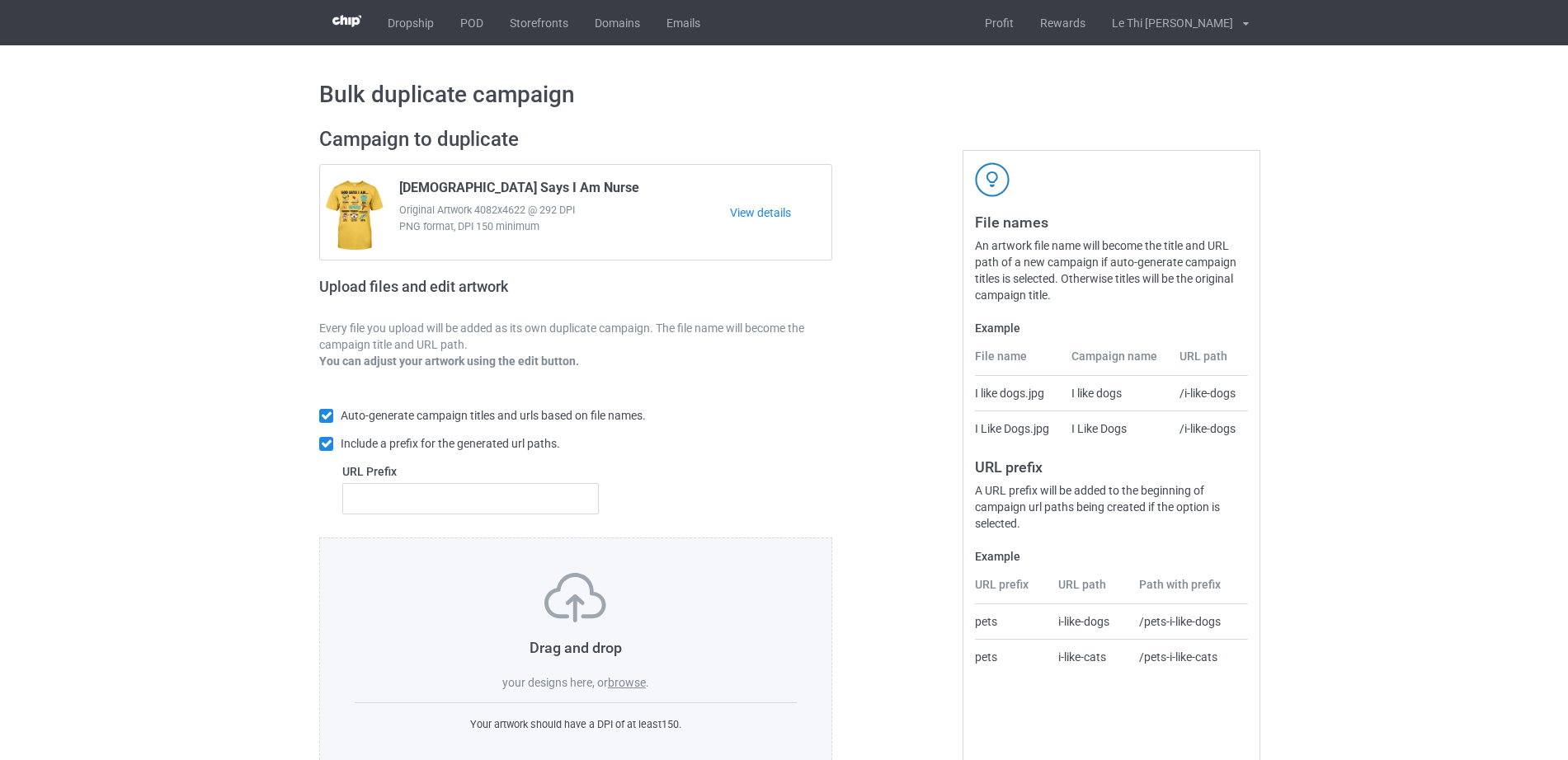
click at [624, 679] on label "browse" at bounding box center [627, 683] width 38 height 14
click at [0, 0] on input "browse" at bounding box center [0, 0] width 0 height 0
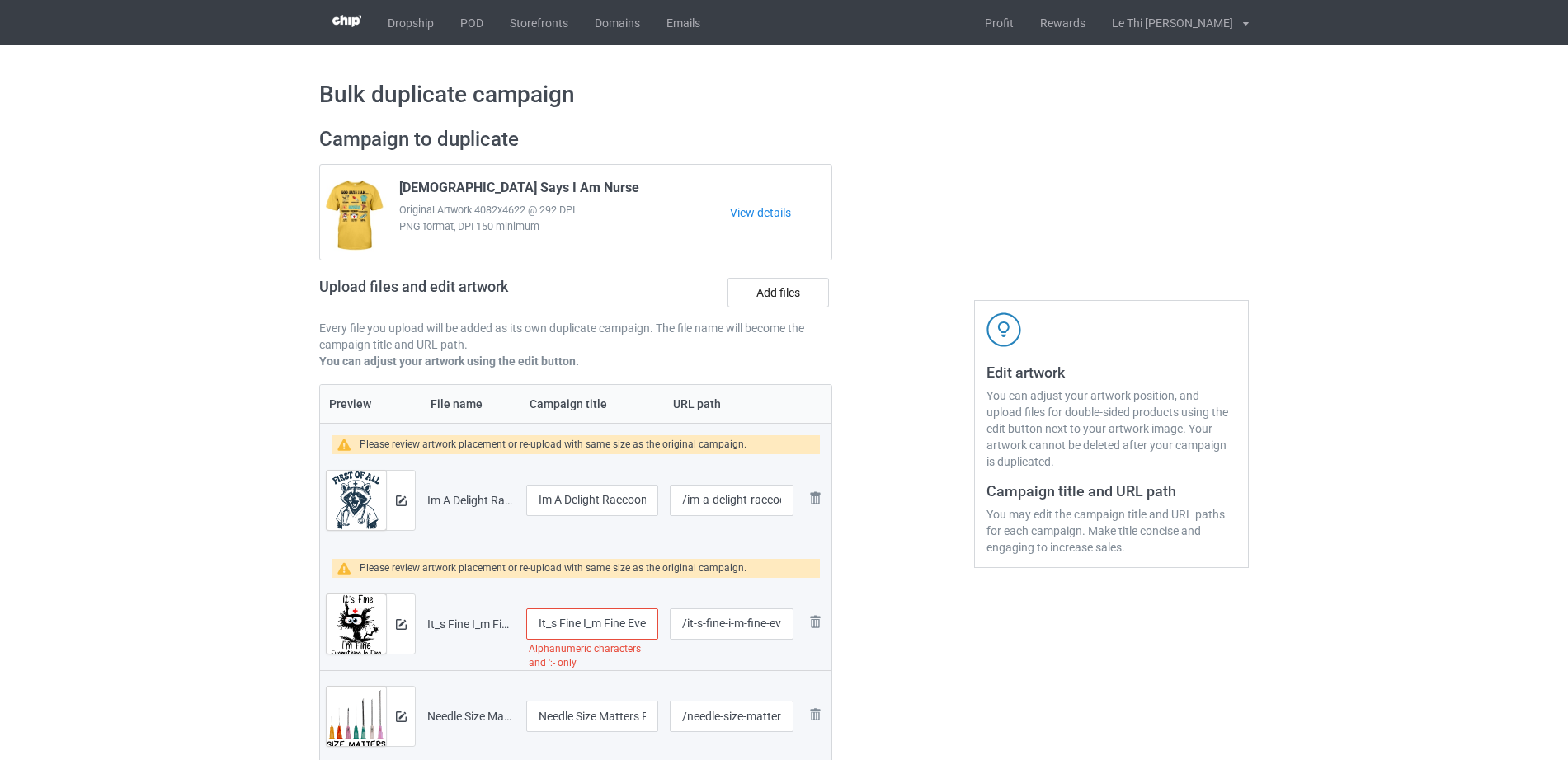
click at [546, 623] on input "It_s Fine I_m Fine Everything Fine Funny Nurse" at bounding box center [592, 624] width 132 height 32
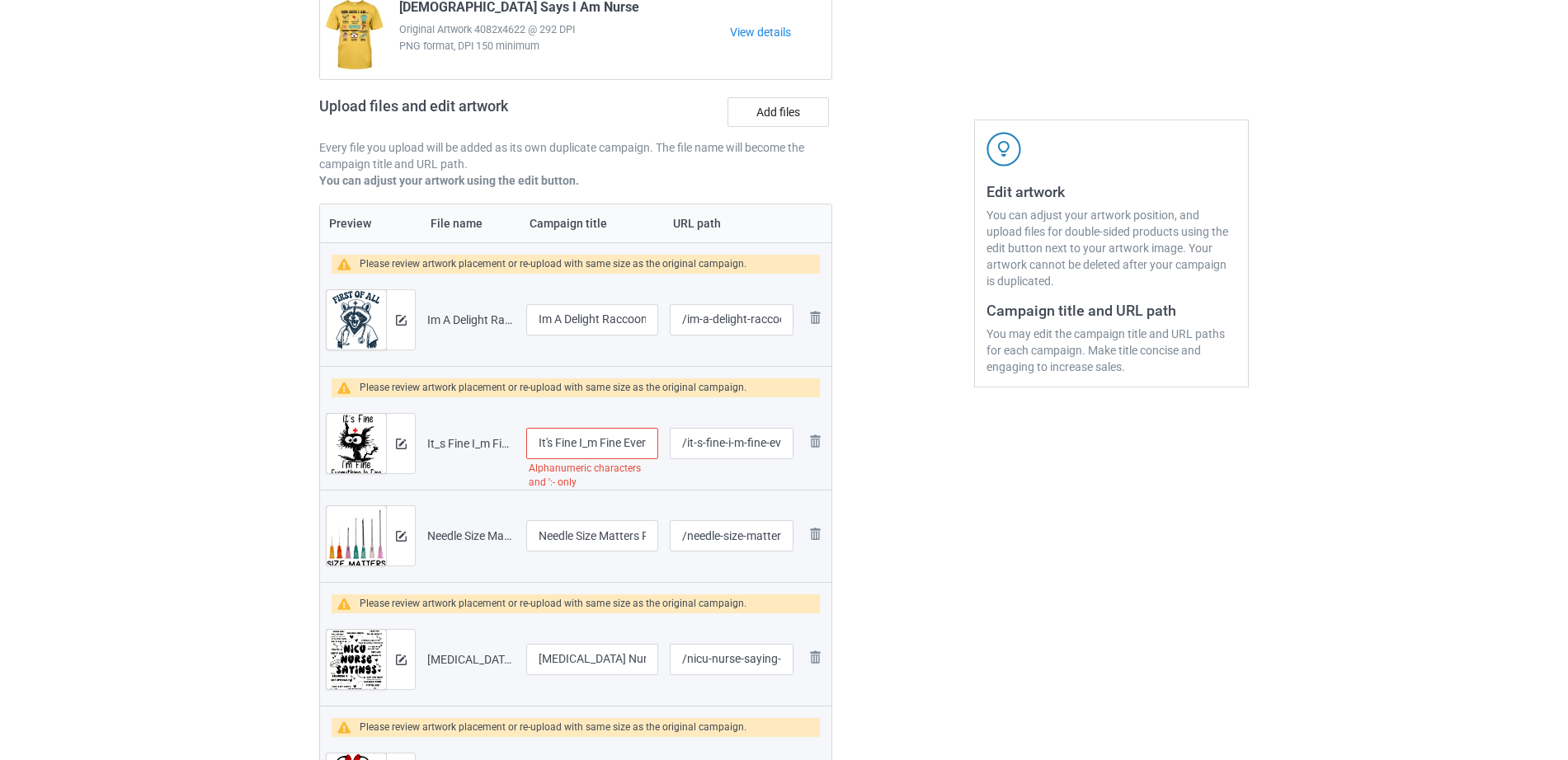
scroll to position [189, 0]
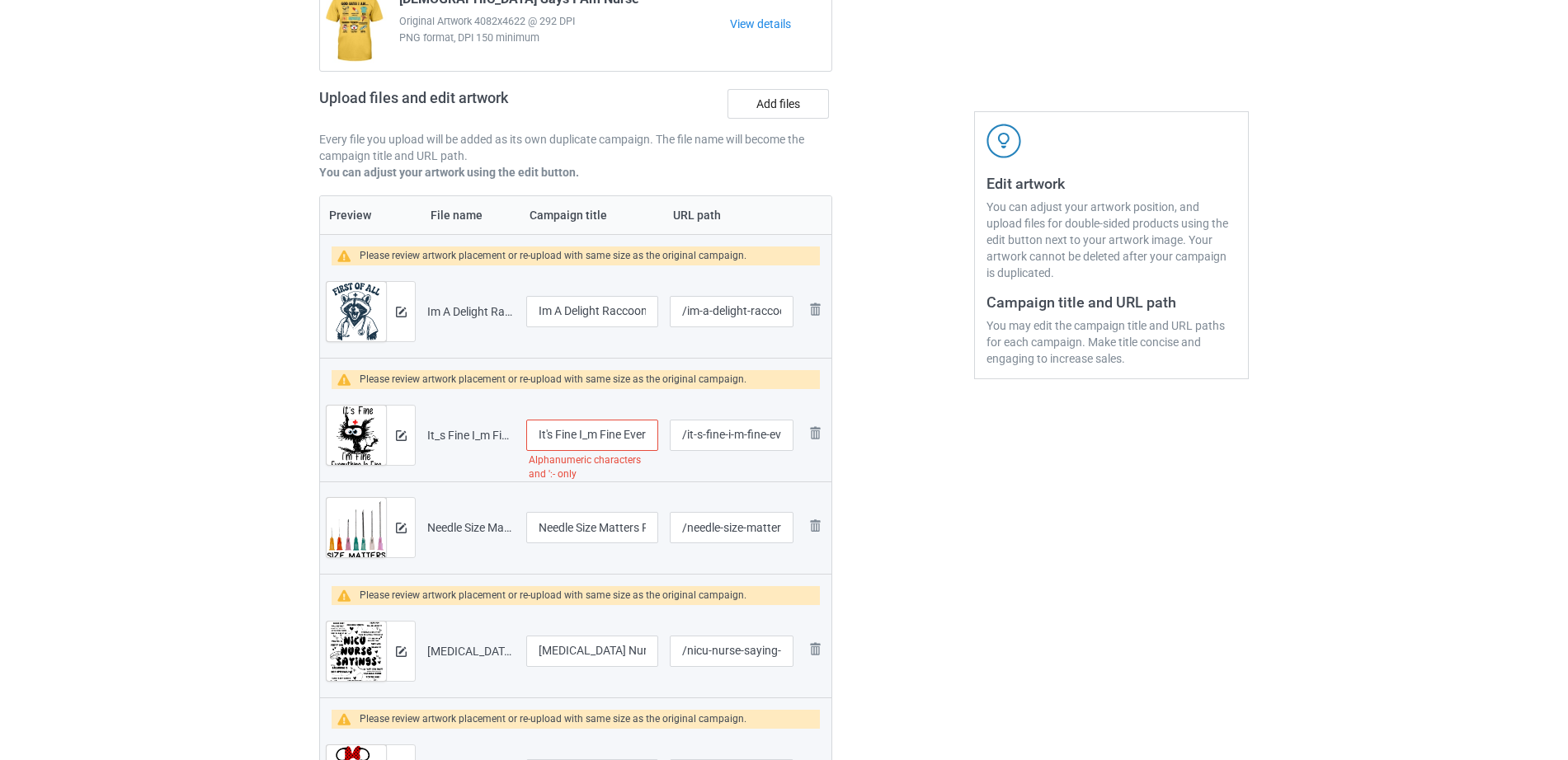
click at [913, 560] on div at bounding box center [903, 629] width 119 height 1407
click at [584, 439] on input "It's Fine I_m Fine Everything Fine Funny Nurse" at bounding box center [592, 435] width 132 height 32
type input "It's Fine I'm Fine Everything Fine Funny Nurse"
click at [1013, 515] on div "Edit artwork You can adjust your artwork position, and upload files for double-…" at bounding box center [1112, 629] width 298 height 1407
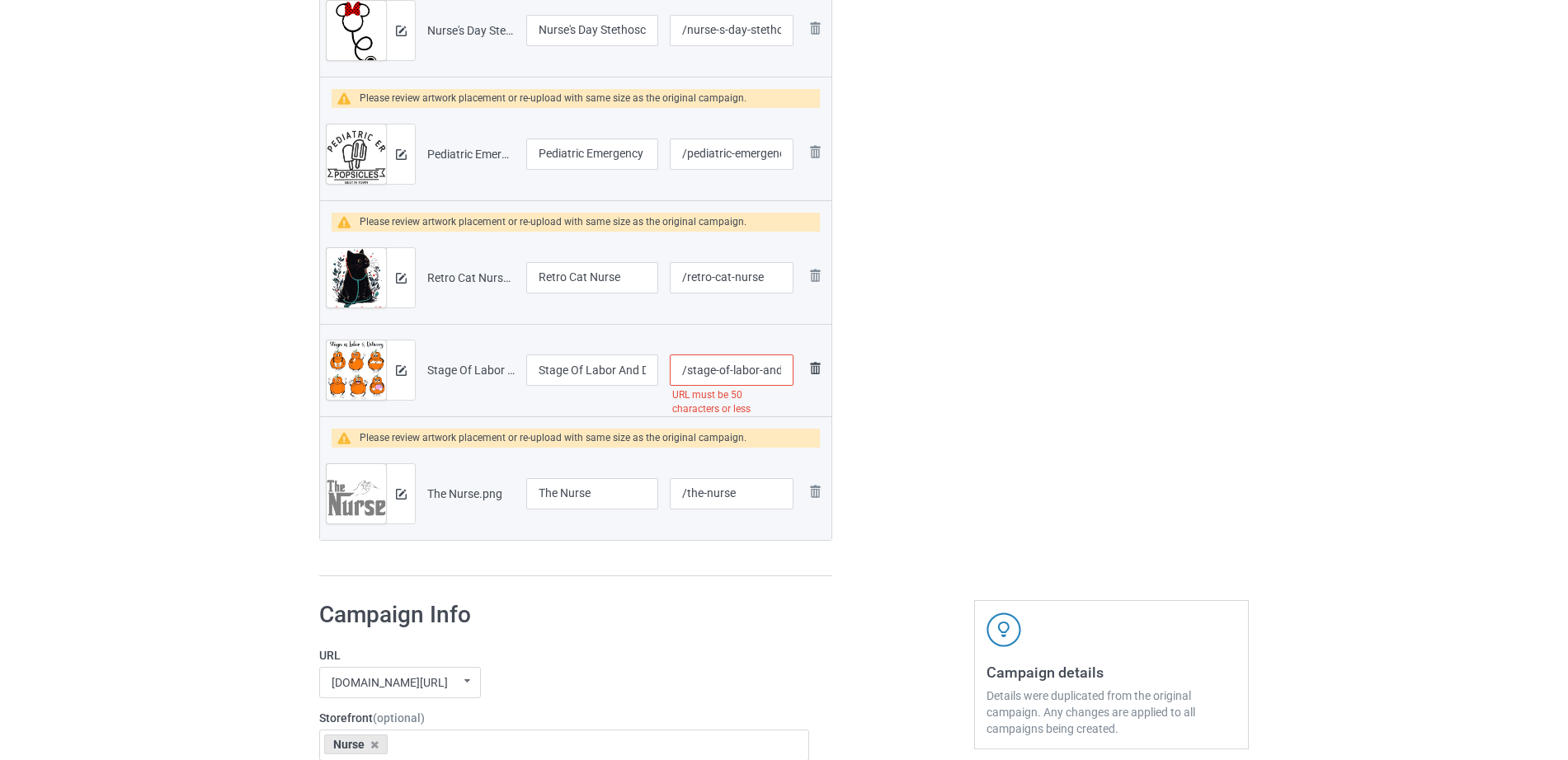
scroll to position [0, 182]
drag, startPoint x: 731, startPoint y: 365, endPoint x: 817, endPoint y: 372, distance: 86.3
click at [817, 372] on tr "Preview and edit artwork Stage Of Labor And Delivery Nurse [DATE] Pumpkins.png …" at bounding box center [576, 370] width 512 height 93
click at [728, 373] on input "/stage-of-labor-and-delivery-nurse-[DATE]-pumpkins" at bounding box center [731, 370] width 123 height 32
drag, startPoint x: 723, startPoint y: 368, endPoint x: 959, endPoint y: 332, distance: 238.7
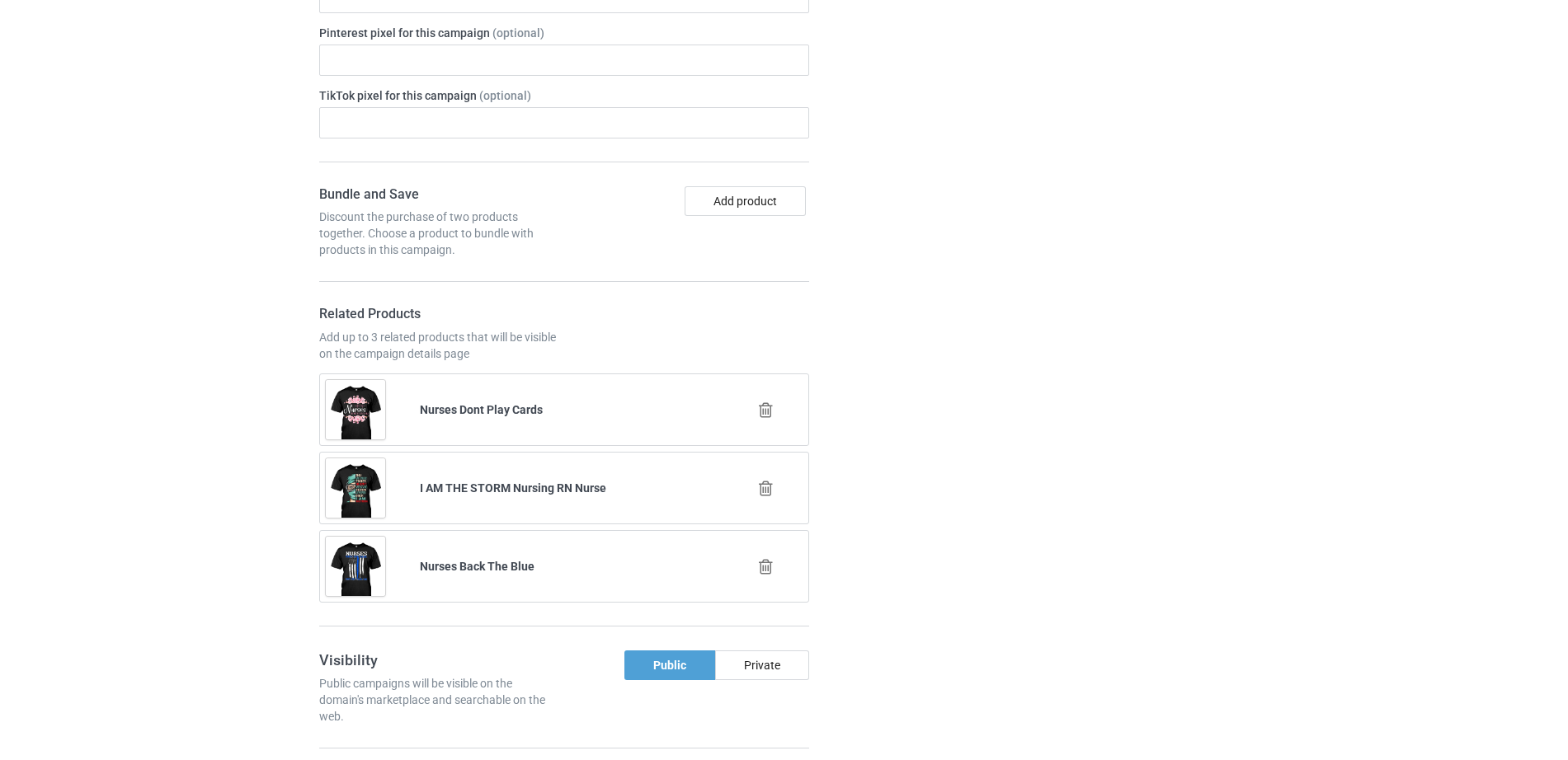
scroll to position [2539, 0]
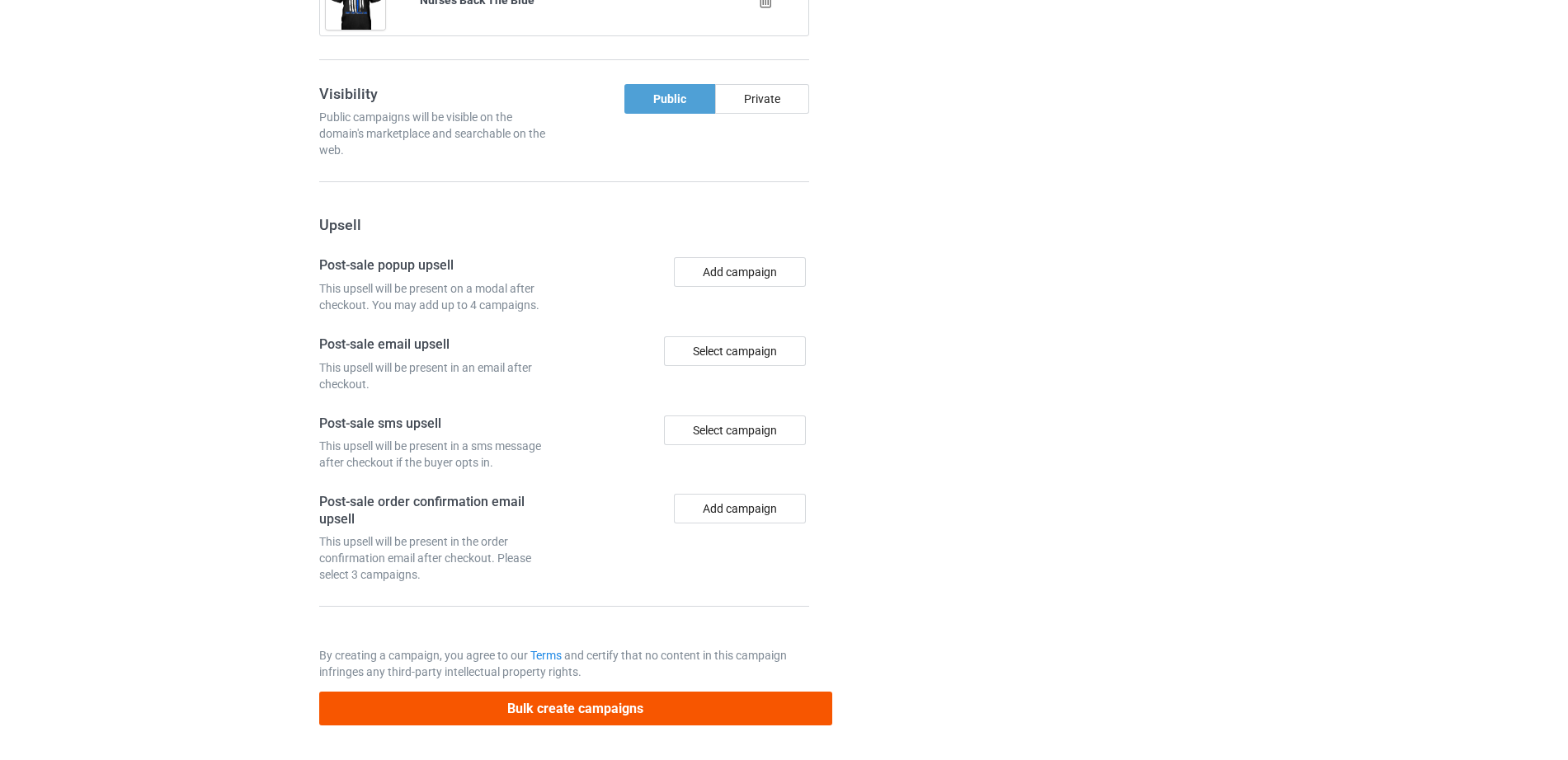
type input "/stage-of-labor-and-delivery-nurse-[DATE]"
click at [579, 713] on button "Bulk create campaigns" at bounding box center [576, 708] width 514 height 34
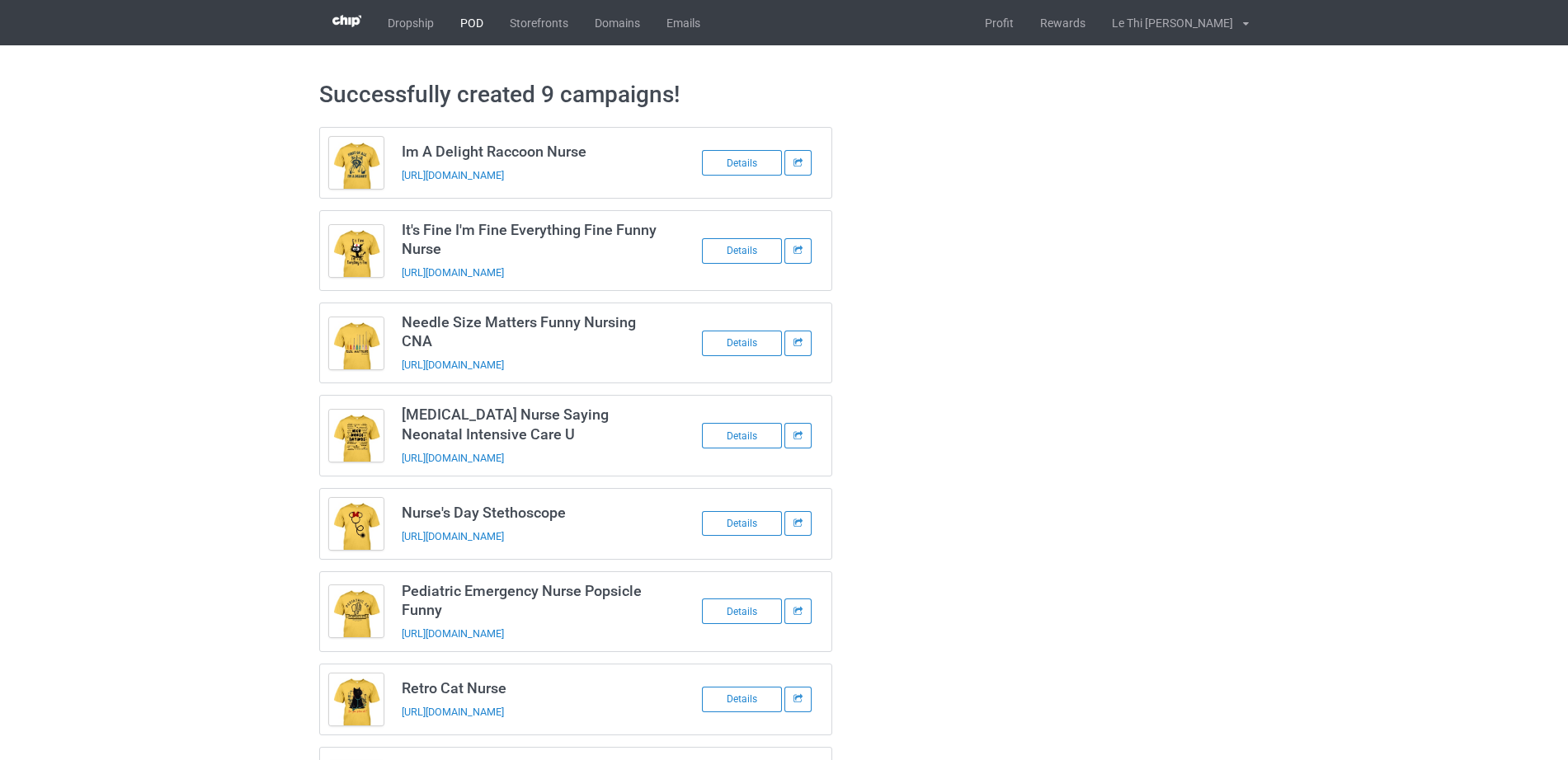
click at [466, 17] on link "POD" at bounding box center [472, 23] width 50 height 45
